Goal: Task Accomplishment & Management: Use online tool/utility

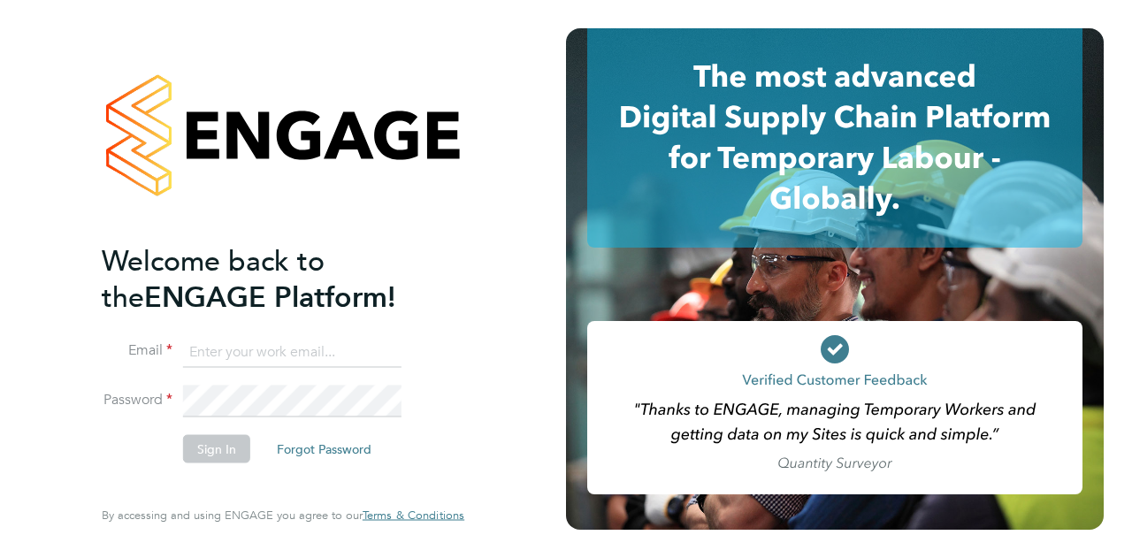
click at [249, 334] on ng-template "Welcome back to the ENGAGE Platform! Email Password Sign In Forgot Password" at bounding box center [274, 361] width 345 height 238
type input "[EMAIL_ADDRESS][PERSON_NAME][PERSON_NAME][DOMAIN_NAME]"
click at [205, 441] on button "Sign In" at bounding box center [216, 448] width 67 height 28
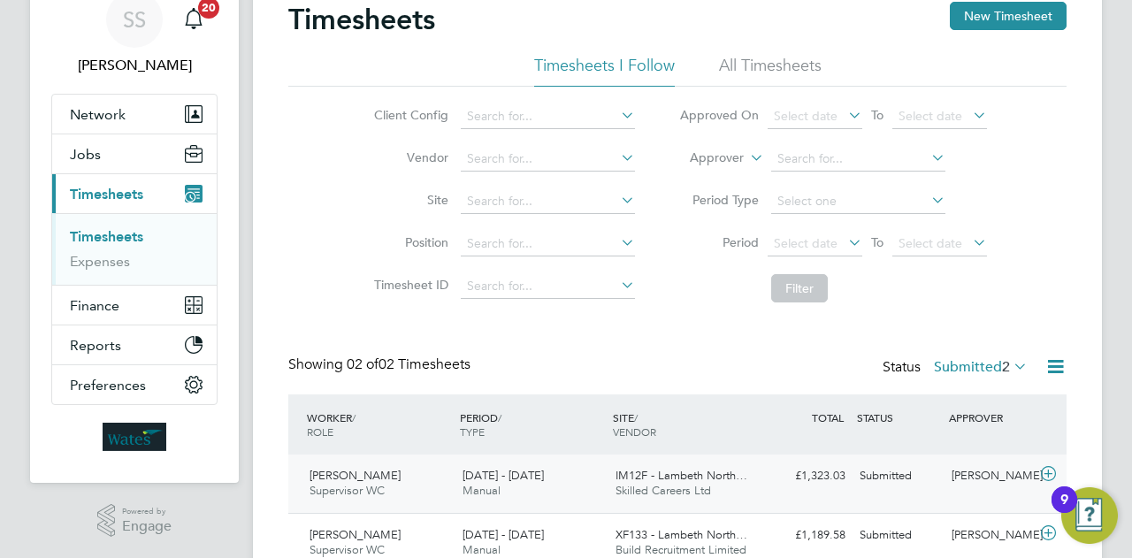
scroll to position [153, 0]
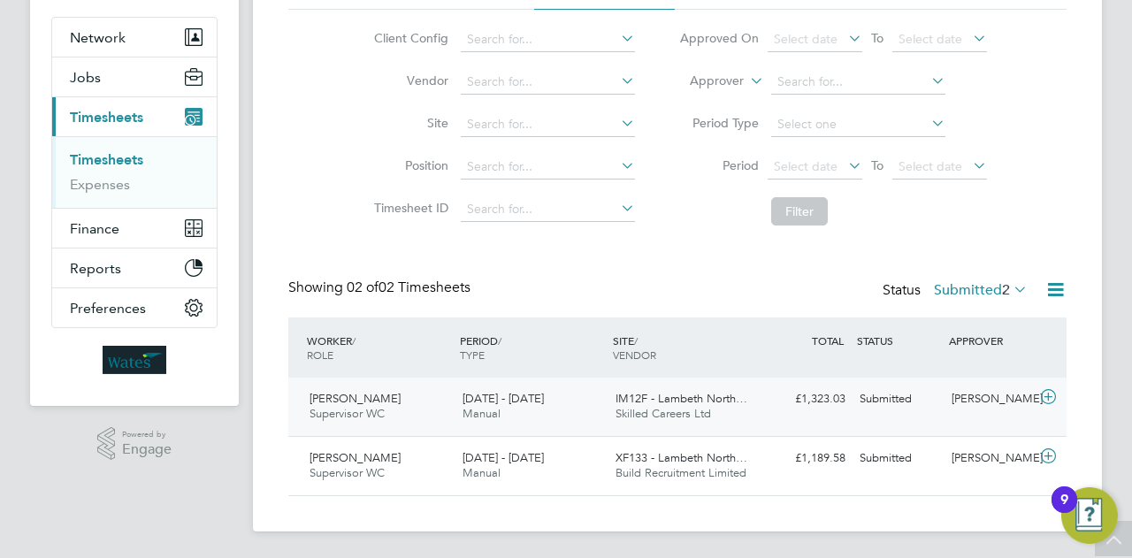
click at [1043, 393] on icon at bounding box center [1048, 397] width 22 height 14
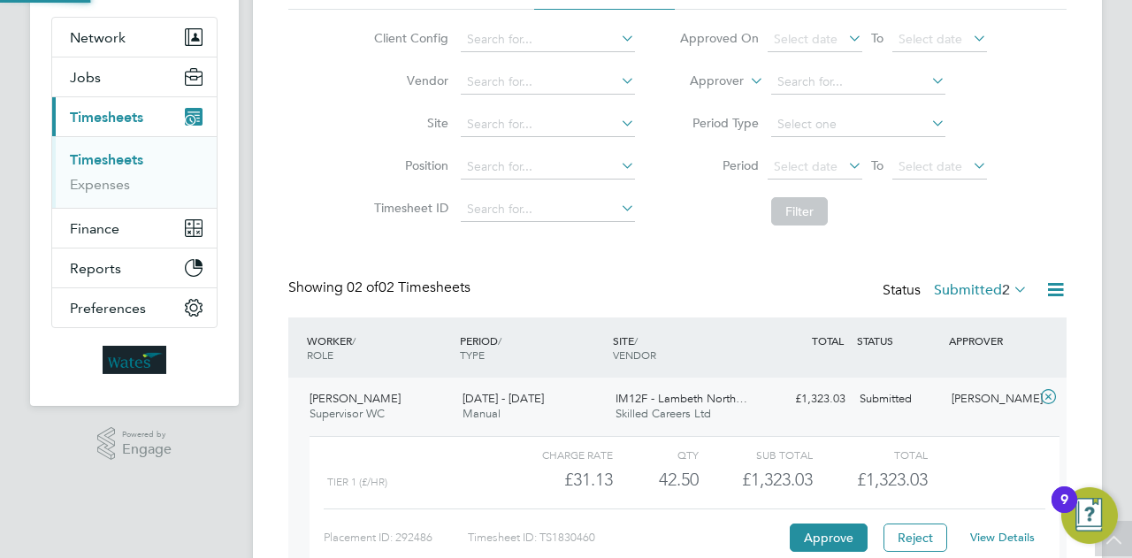
scroll to position [30, 172]
click at [824, 535] on button "Approve" at bounding box center [829, 537] width 78 height 28
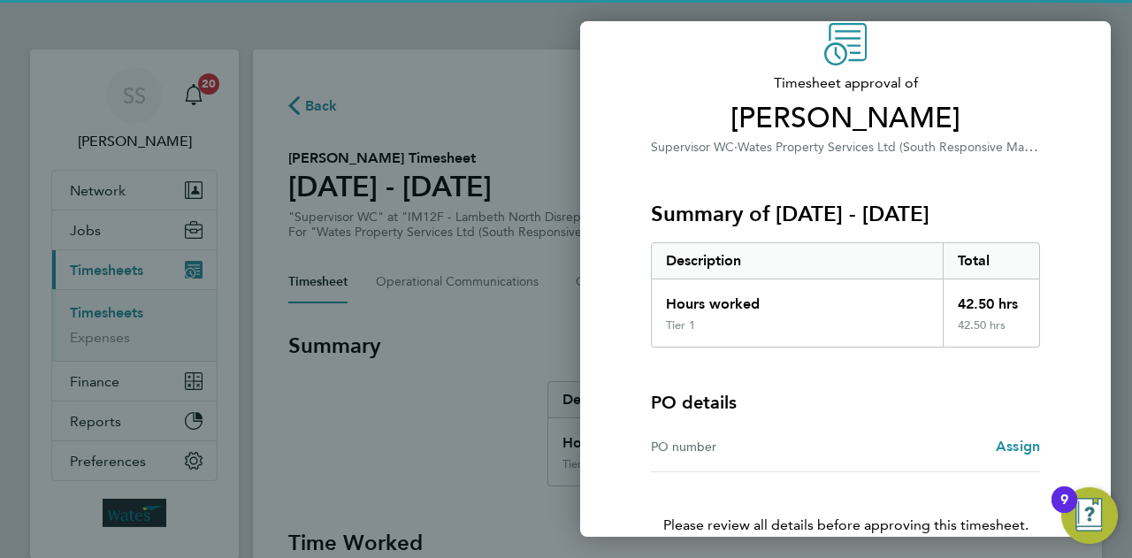
scroll to position [165, 0]
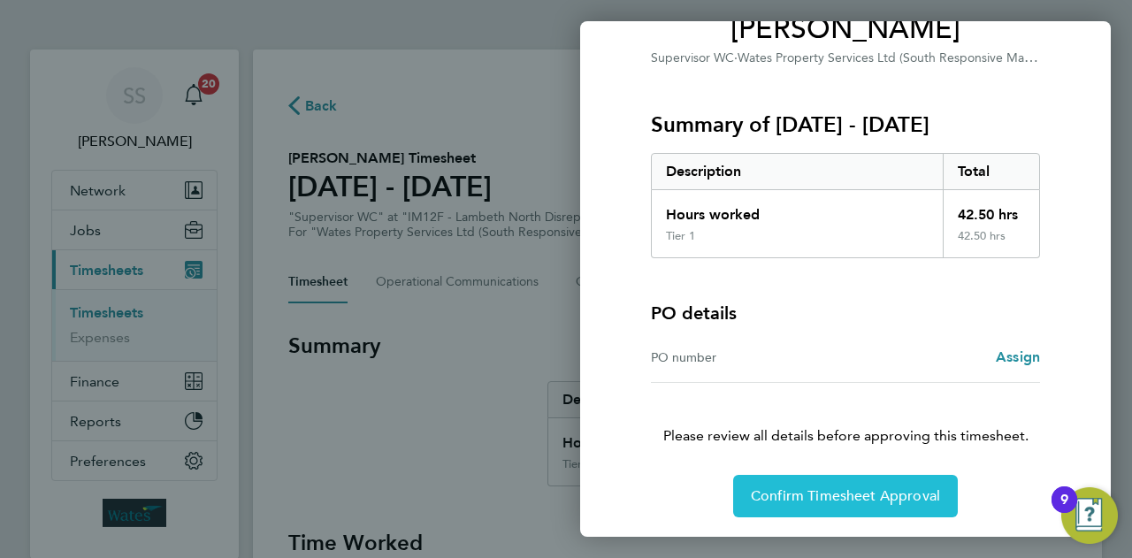
click at [866, 500] on span "Confirm Timesheet Approval" at bounding box center [845, 496] width 189 height 18
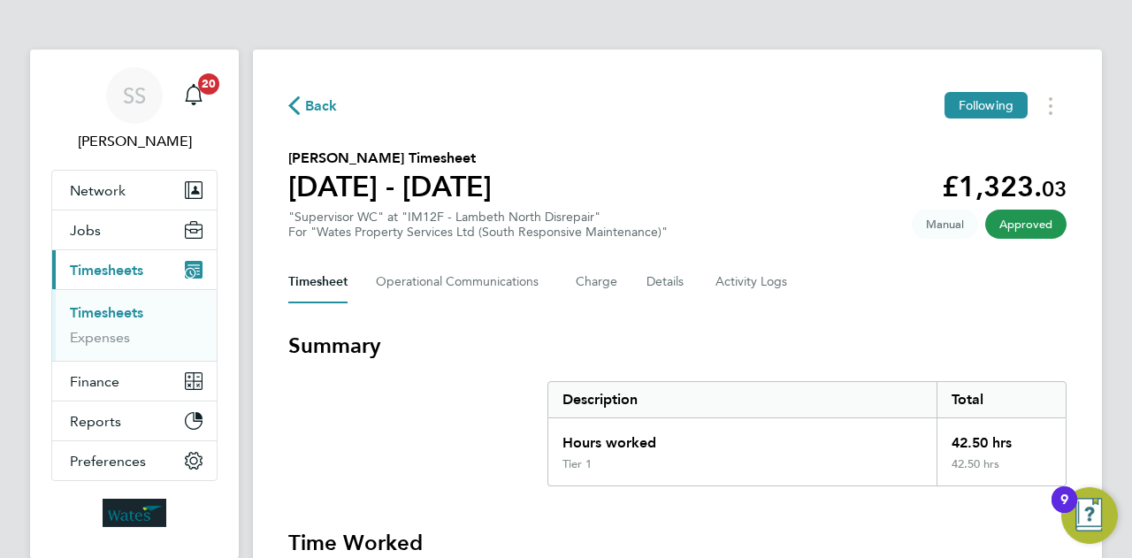
click at [103, 300] on ul "Timesheets Expenses" at bounding box center [134, 325] width 164 height 72
click at [106, 314] on link "Timesheets" at bounding box center [106, 312] width 73 height 17
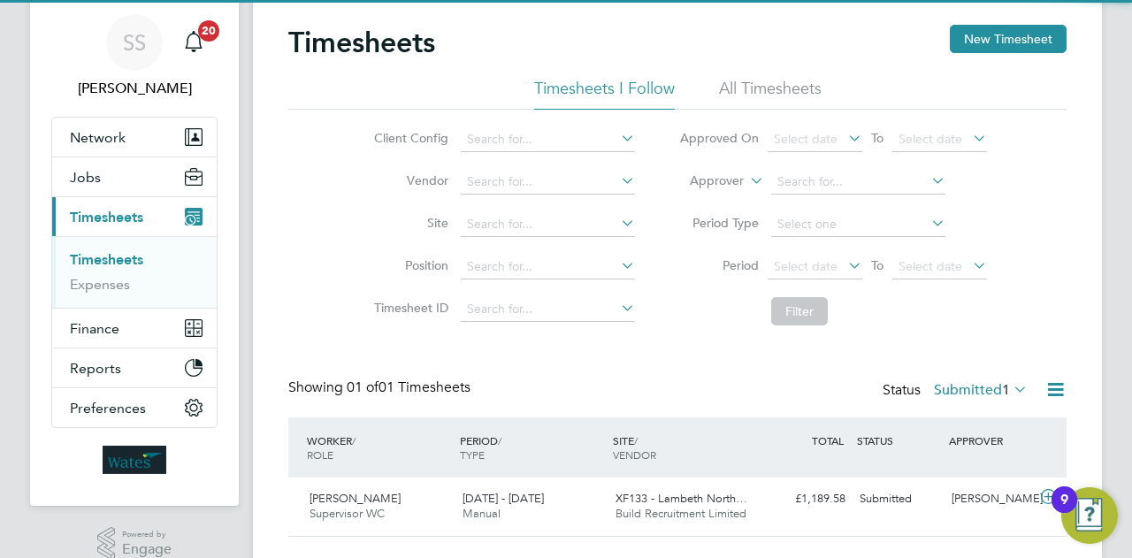
scroll to position [94, 0]
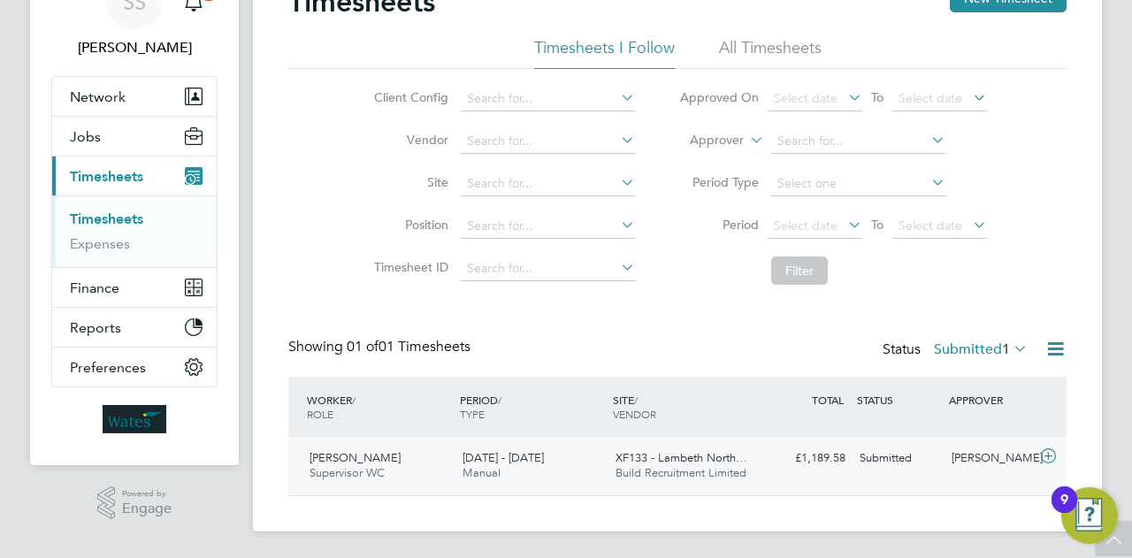
click at [1040, 449] on icon at bounding box center [1048, 456] width 22 height 14
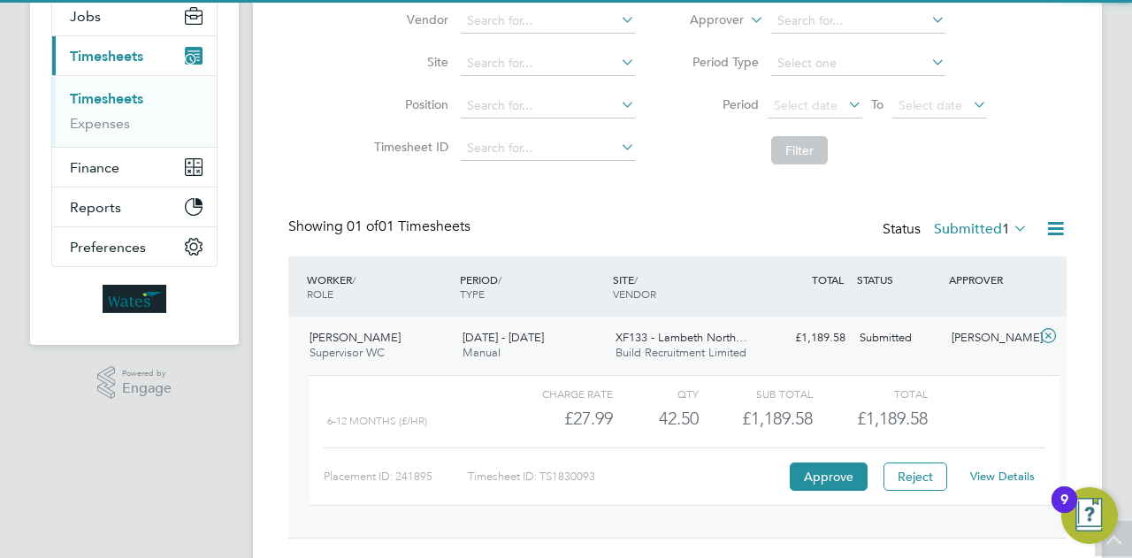
scroll to position [256, 0]
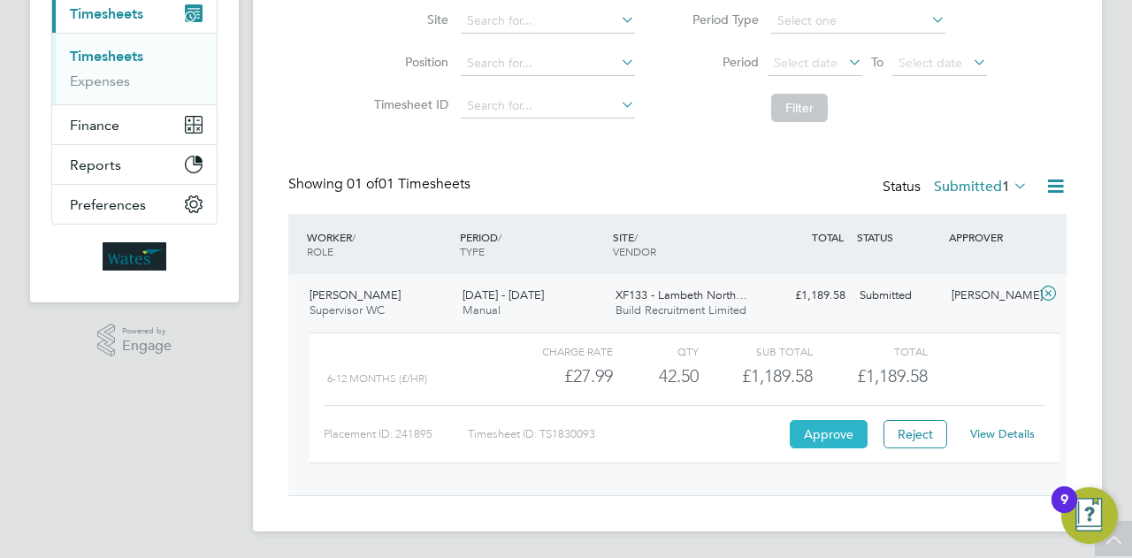
click at [828, 436] on button "Approve" at bounding box center [829, 434] width 78 height 28
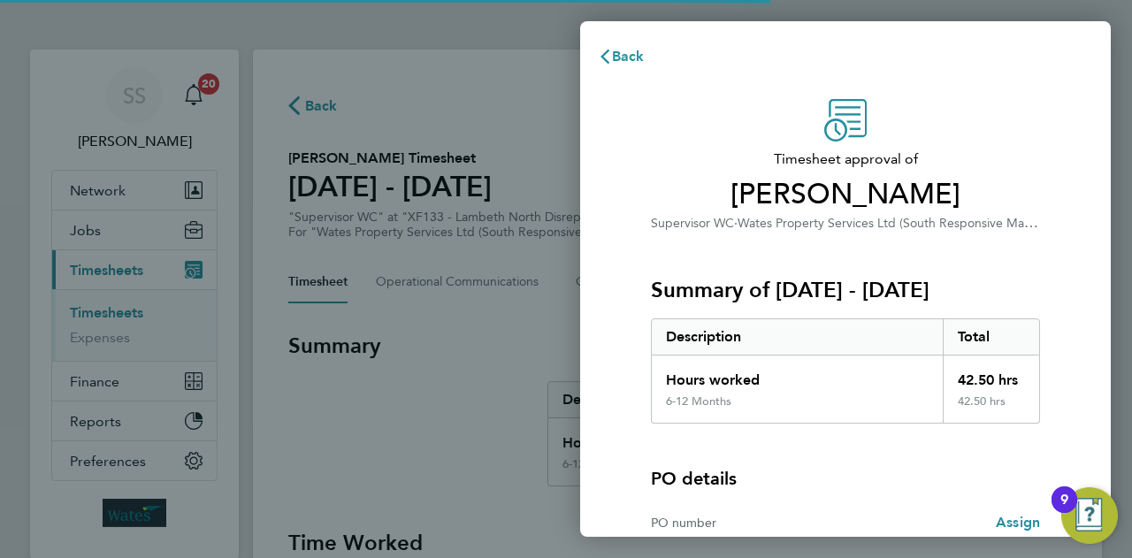
scroll to position [165, 0]
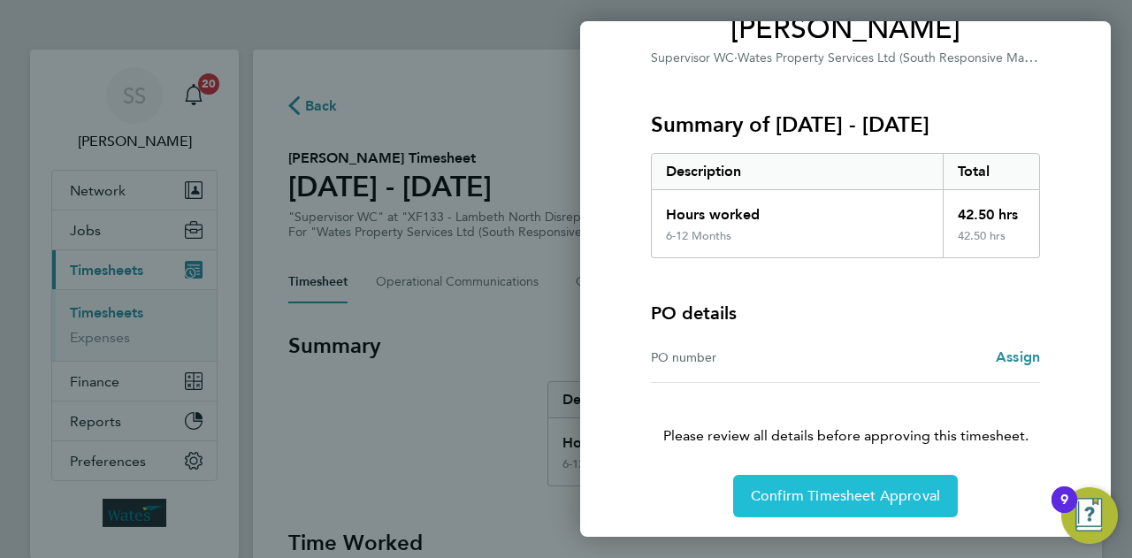
click at [857, 491] on span "Confirm Timesheet Approval" at bounding box center [845, 496] width 189 height 18
